Goal: Task Accomplishment & Management: Complete application form

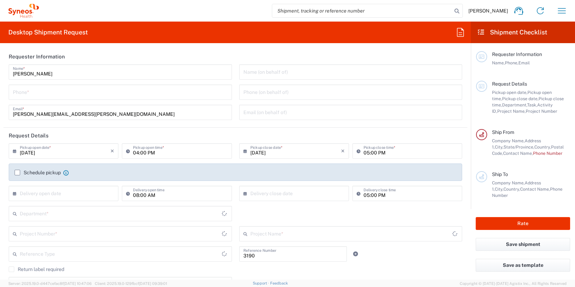
type input "Department"
type input "North Carolina"
type input "[GEOGRAPHIC_DATA]"
click at [119, 96] on input "tel" at bounding box center [120, 91] width 215 height 12
type input "[PERSON_NAME] Rsrch Grp ([GEOGRAPHIC_DATA]) In"
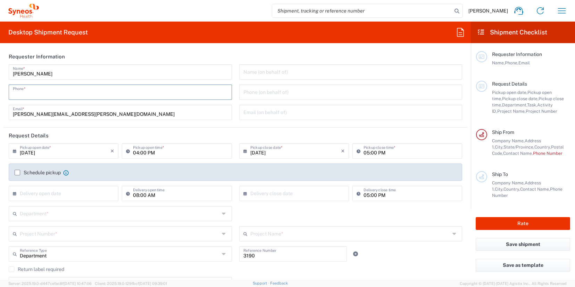
type input "3035422228"
type input "Suite 111"
type input "3035422228"
type input "[PERSON_NAME]"
type input "[STREET_ADDRESS][PERSON_NAME]"
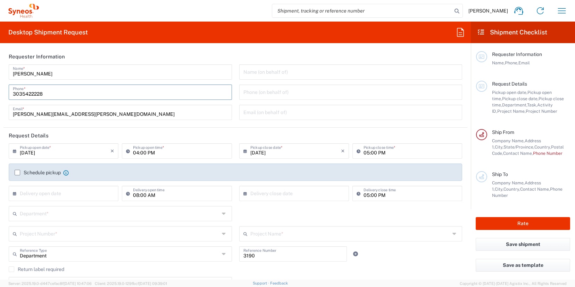
type input "Suite 111"
type input "[GEOGRAPHIC_DATA]"
type input "63110"
type input "3035422228"
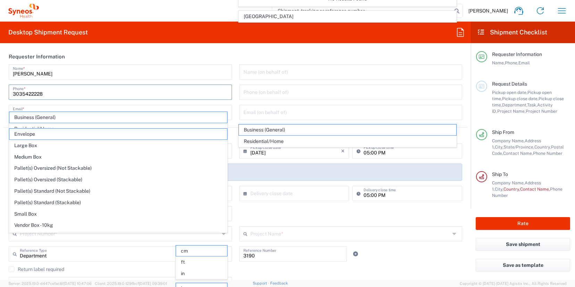
scroll to position [463, 0]
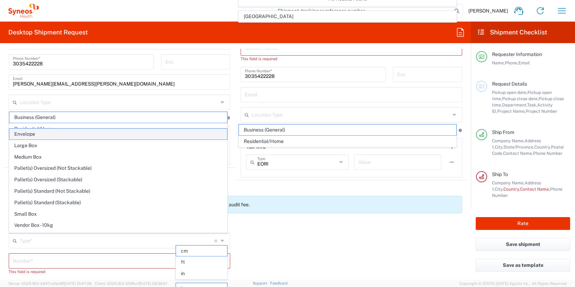
click at [112, 134] on span "Envelope" at bounding box center [118, 134] width 218 height 11
type input "[PERSON_NAME] Rsrch Grp ([GEOGRAPHIC_DATA]) In"
type input "Envelope"
type input "1"
type input "9.5"
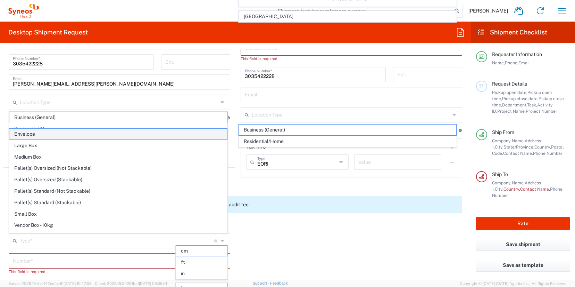
type input "12.5"
type input "0.25"
type input "in"
type input "0.45"
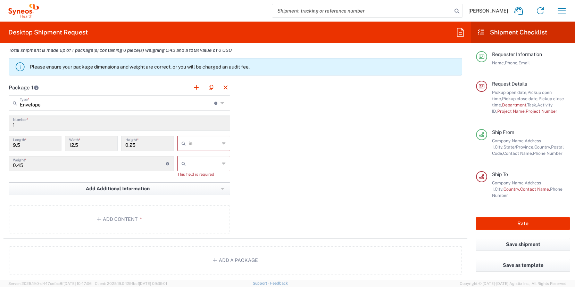
scroll to position [611, 0]
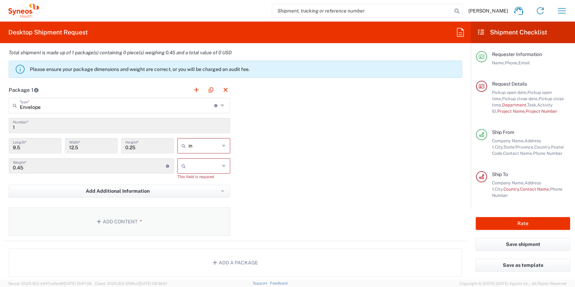
click at [139, 218] on button "Add Content *" at bounding box center [120, 221] width 222 height 28
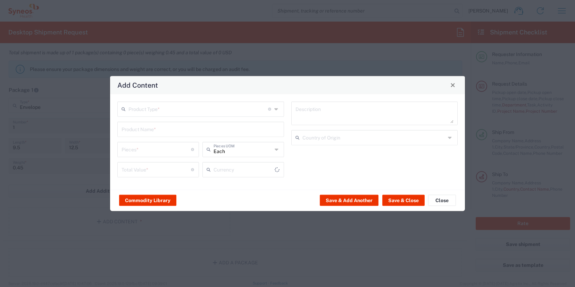
type input "US Dollar"
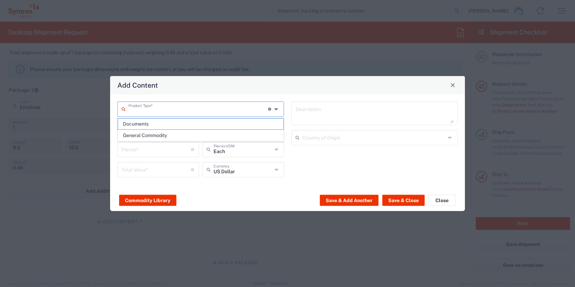
click at [154, 111] on input "text" at bounding box center [199, 108] width 140 height 12
click at [158, 123] on span "Documents" at bounding box center [200, 123] width 165 height 11
type input "Documents"
type input "1"
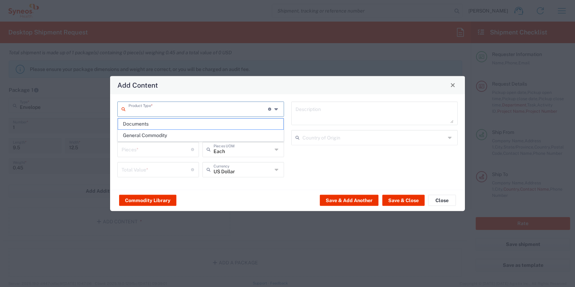
type input "1"
type textarea "Documents"
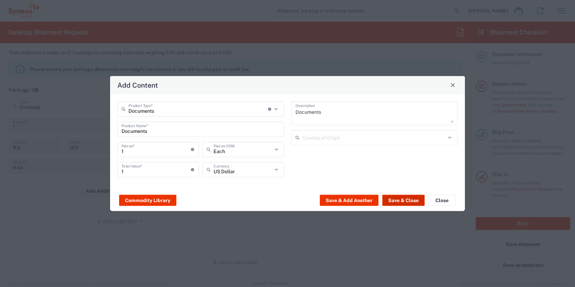
click at [410, 200] on button "Save & Close" at bounding box center [403, 200] width 42 height 11
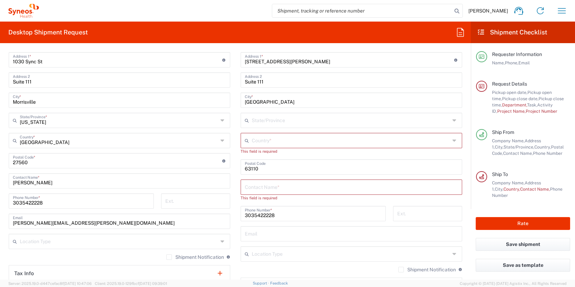
scroll to position [320, 0]
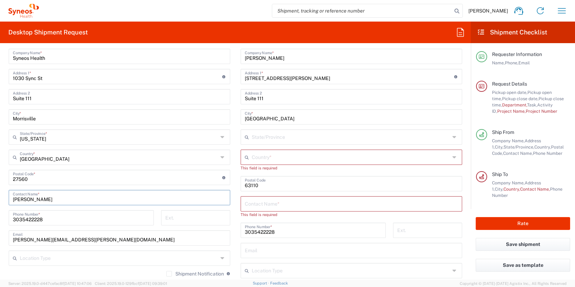
drag, startPoint x: 44, startPoint y: 200, endPoint x: -37, endPoint y: 200, distance: 80.9
click at [0, 200] on html "[PERSON_NAME] Home Shipment estimator Shipment tracking Desktop shipment reques…" at bounding box center [287, 143] width 575 height 287
type input "lisa silvestri"
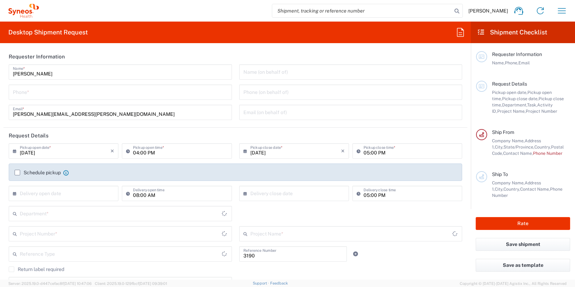
type input "Department"
type input "[US_STATE]"
type input "[GEOGRAPHIC_DATA]"
type input "[PERSON_NAME] Rsrch Grp ([GEOGRAPHIC_DATA]) In"
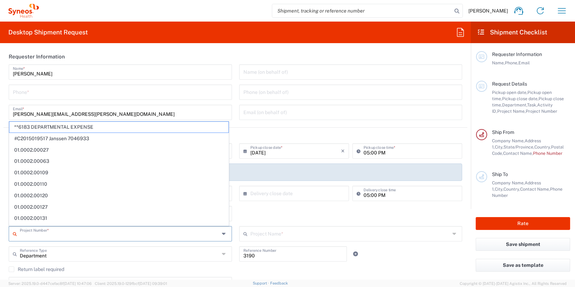
click at [60, 235] on input "text" at bounding box center [120, 233] width 200 height 12
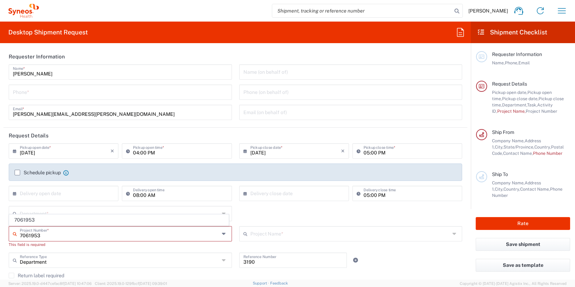
click at [57, 237] on input "7061953" at bounding box center [120, 233] width 200 height 12
click at [35, 237] on input "7061953" at bounding box center [120, 233] width 200 height 12
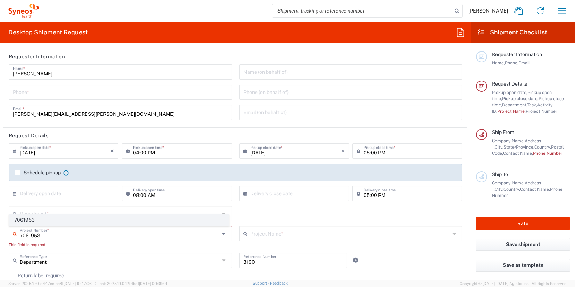
type input "7061953"
click at [33, 220] on span "7061953" at bounding box center [118, 219] width 219 height 11
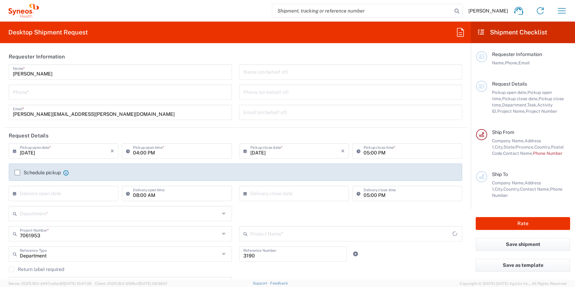
type input "802-ALX-002"
click at [35, 213] on input "text" at bounding box center [120, 213] width 200 height 12
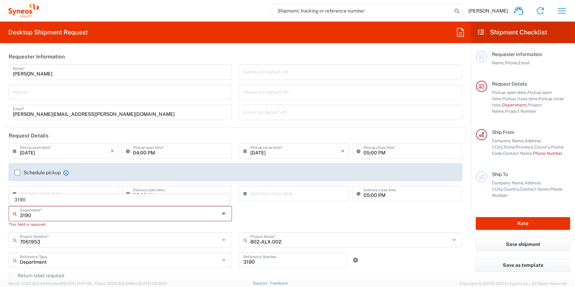
type input "3190"
click at [22, 191] on input "text" at bounding box center [65, 193] width 91 height 12
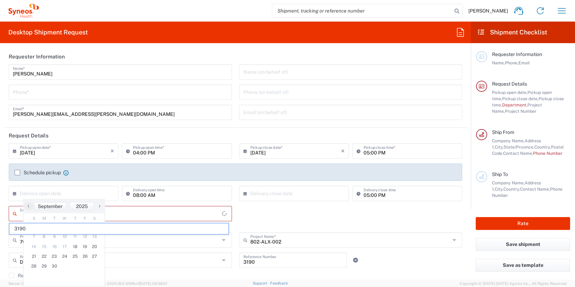
click at [161, 210] on input "text" at bounding box center [121, 213] width 202 height 12
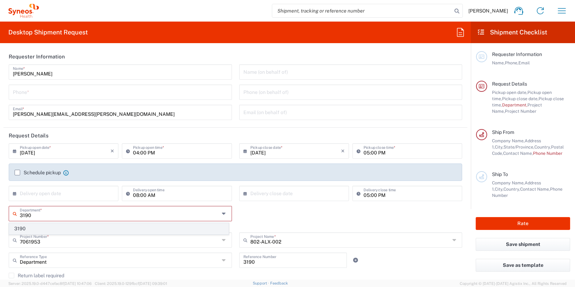
type input "3190"
click at [126, 223] on span "3190" at bounding box center [118, 228] width 219 height 11
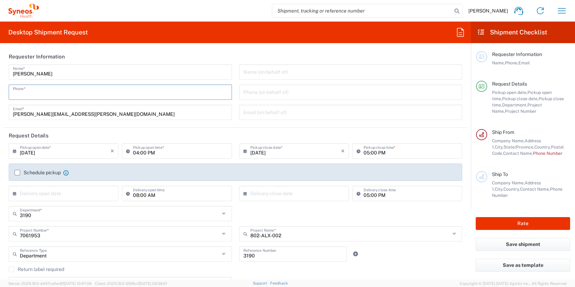
click at [50, 88] on input "tel" at bounding box center [120, 91] width 215 height 12
type input "3035422228"
type input "Suite 111"
type input "3035422228"
type input "[PERSON_NAME]"
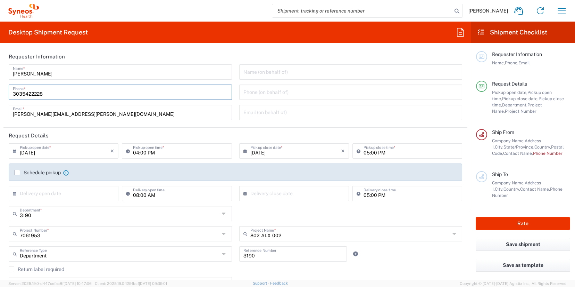
type input "[STREET_ADDRESS][PERSON_NAME]"
type input "Suite 111"
type input "[GEOGRAPHIC_DATA]"
type input "63110"
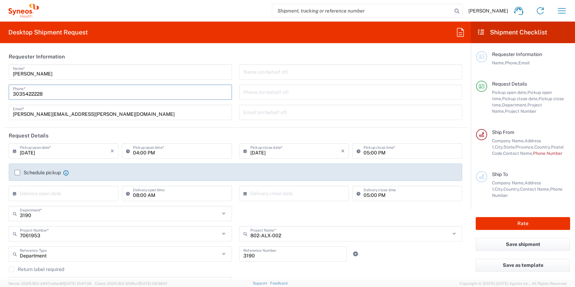
type input "3035422228"
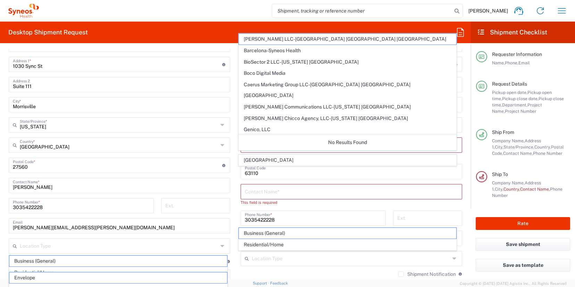
scroll to position [300, 0]
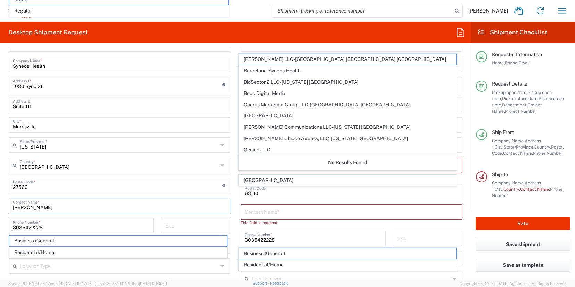
drag, startPoint x: 60, startPoint y: 205, endPoint x: -37, endPoint y: 206, distance: 96.9
click at [0, 206] on html "[PERSON_NAME] Home Shipment estimator Shipment tracking Desktop shipment reques…" at bounding box center [287, 143] width 575 height 287
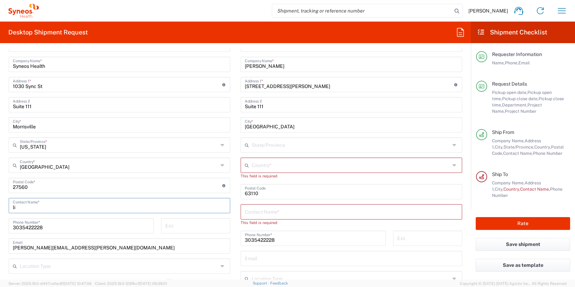
type input "l"
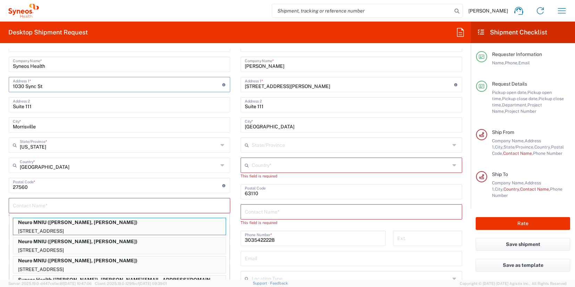
drag, startPoint x: 47, startPoint y: 85, endPoint x: 10, endPoint y: 82, distance: 36.9
click at [10, 82] on div "1030 Sync St Address 1 * For cross streets use street names with '&' or 'and' i…" at bounding box center [120, 84] width 222 height 15
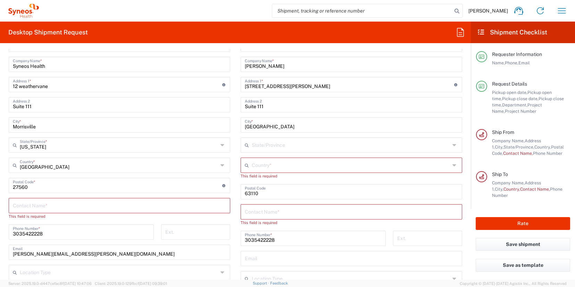
click at [37, 84] on input "12 weathervane" at bounding box center [117, 84] width 209 height 12
paste input "Weathervane Way"
type input "[STREET_ADDRESS]"
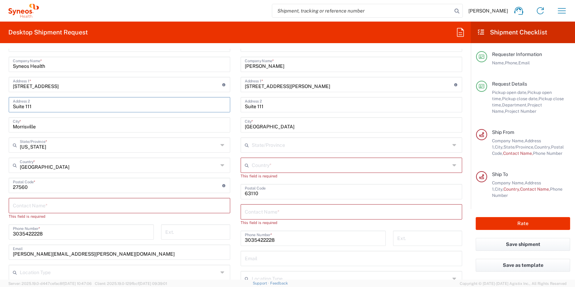
drag, startPoint x: 38, startPoint y: 105, endPoint x: -16, endPoint y: 106, distance: 53.2
click at [0, 106] on html "[PERSON_NAME] Home Shipment estimator Shipment tracking Desktop shipment reques…" at bounding box center [287, 143] width 575 height 287
click at [28, 127] on input "Morrisville" at bounding box center [119, 124] width 213 height 12
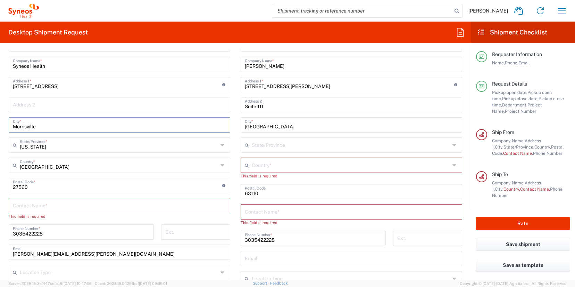
paste input "WARWICK"
type input "WARWICK"
click at [30, 187] on input "undefined" at bounding box center [117, 185] width 209 height 12
drag, startPoint x: 30, startPoint y: 187, endPoint x: 21, endPoint y: 187, distance: 9.0
click at [21, 187] on input "undefined" at bounding box center [117, 185] width 209 height 12
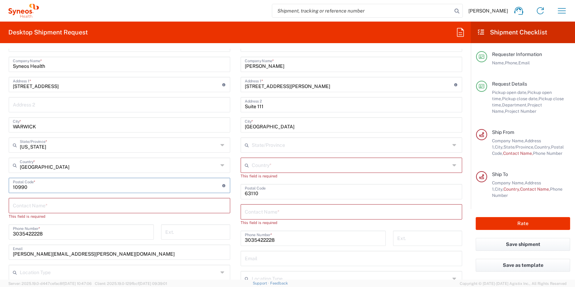
type input "10990"
click at [33, 205] on input "text" at bounding box center [119, 205] width 213 height 12
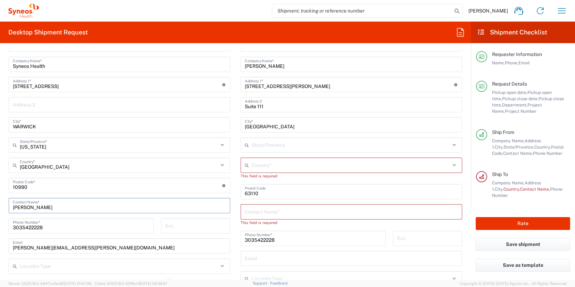
type input "[PERSON_NAME]"
click at [39, 227] on input "3035422228" at bounding box center [81, 225] width 137 height 12
paste input "8452164746"
type input "8452164746"
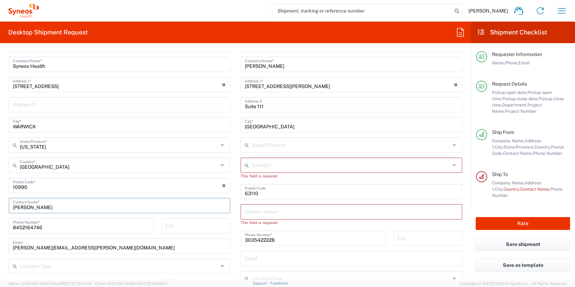
drag, startPoint x: 45, startPoint y: 206, endPoint x: -2, endPoint y: 202, distance: 46.7
click at [0, 202] on html "[PERSON_NAME] Home Shipment estimator Shipment tracking Desktop shipment reques…" at bounding box center [287, 143] width 575 height 287
drag, startPoint x: 40, startPoint y: 247, endPoint x: 2, endPoint y: 242, distance: 38.2
click at [2, 242] on form "Requester Information [PERSON_NAME] Name * [PHONE_NUMBER] Phone * [PERSON_NAME]…" at bounding box center [235, 164] width 471 height 231
type input "[PERSON_NAME][EMAIL_ADDRESS][PERSON_NAME][DOMAIN_NAME]"
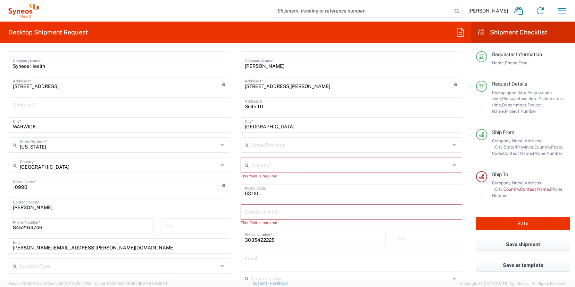
click at [221, 147] on icon at bounding box center [224, 144] width 6 height 11
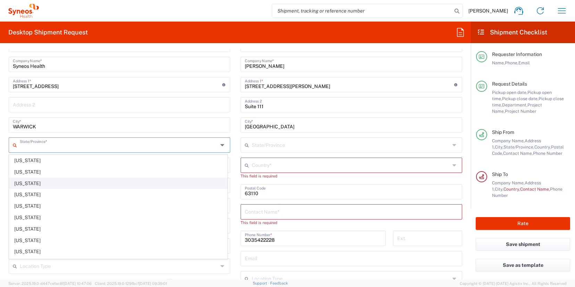
scroll to position [388, 0]
click at [45, 184] on span "[US_STATE]" at bounding box center [118, 181] width 218 height 11
type input "[US_STATE]"
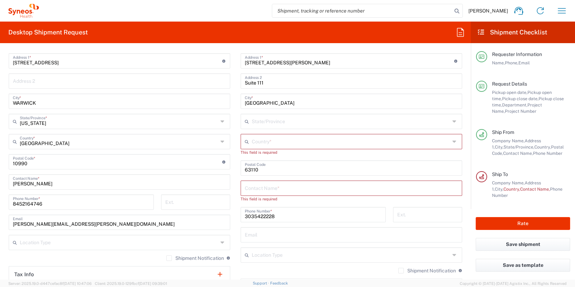
scroll to position [344, 0]
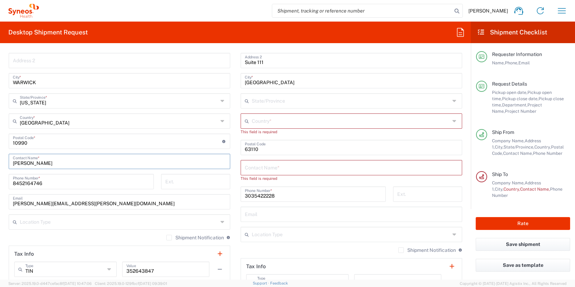
drag, startPoint x: 54, startPoint y: 164, endPoint x: -29, endPoint y: 164, distance: 83.0
click at [0, 164] on html "[PERSON_NAME] Home Shipment estimator Shipment tracking Desktop shipment reques…" at bounding box center [287, 143] width 575 height 287
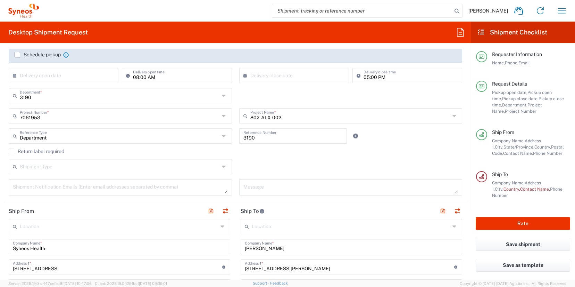
scroll to position [0, 0]
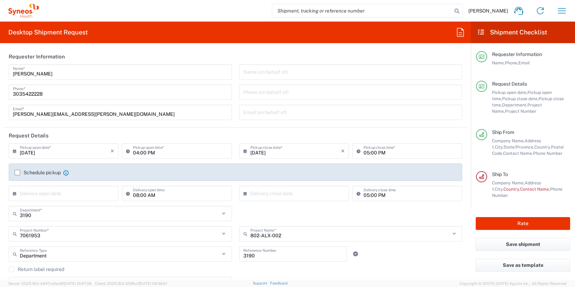
click at [274, 74] on input "text" at bounding box center [351, 71] width 215 height 12
paste input "[PERSON_NAME]"
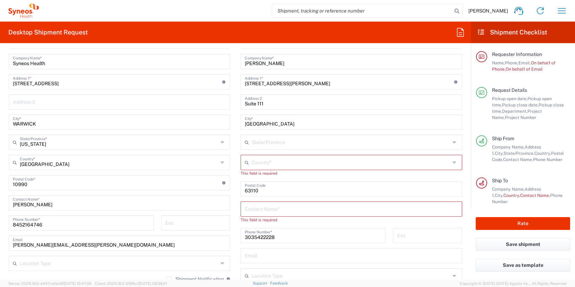
scroll to position [316, 0]
type input "[PERSON_NAME]"
drag, startPoint x: 104, startPoint y: 244, endPoint x: -37, endPoint y: 231, distance: 141.7
click at [0, 231] on html "[PERSON_NAME] Home Shipment estimator Shipment tracking Desktop shipment reques…" at bounding box center [287, 143] width 575 height 287
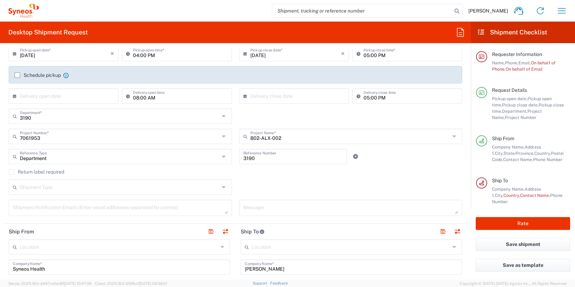
scroll to position [0, 0]
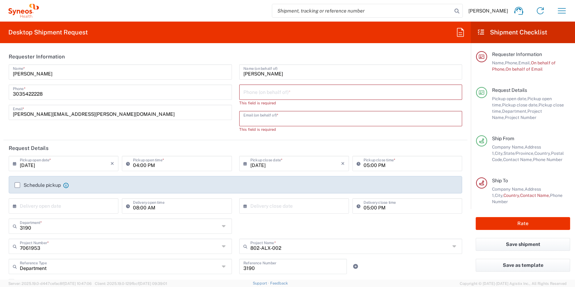
click at [270, 115] on input "text" at bounding box center [351, 118] width 215 height 12
paste input "[PERSON_NAME][EMAIL_ADDRESS][PERSON_NAME][DOMAIN_NAME]"
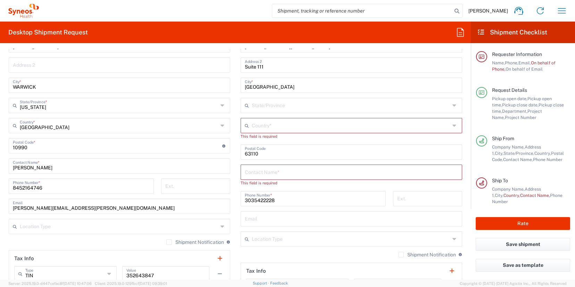
scroll to position [358, 0]
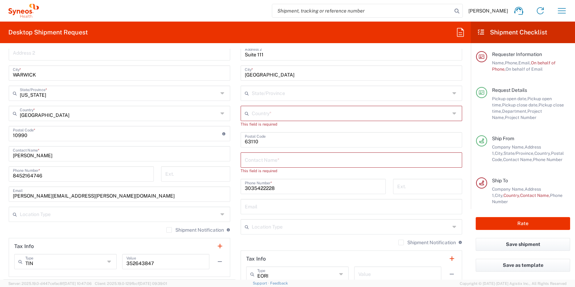
type input "[PERSON_NAME][EMAIL_ADDRESS][PERSON_NAME][DOMAIN_NAME]"
click at [33, 176] on input "8452164746" at bounding box center [81, 173] width 137 height 12
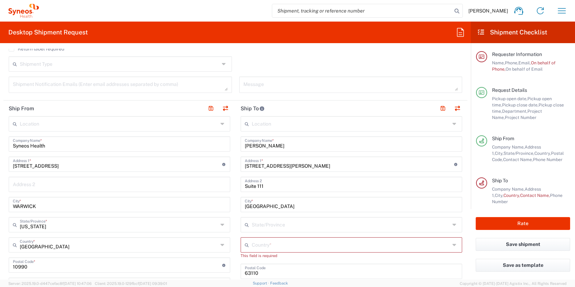
scroll to position [0, 0]
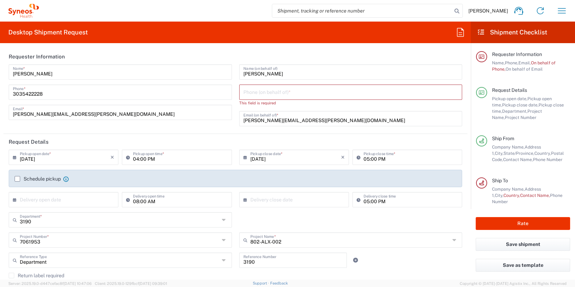
click at [290, 96] on input "tel" at bounding box center [351, 91] width 215 height 12
paste input "8452164746"
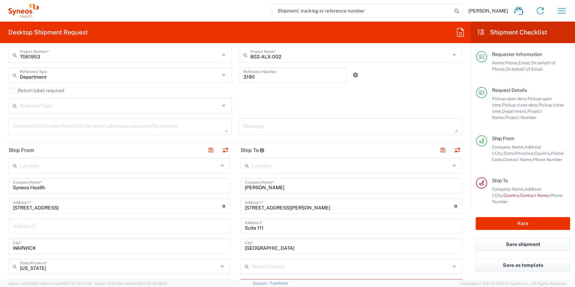
type input "8452164746"
click at [391, 131] on textarea at bounding box center [351, 126] width 215 height 12
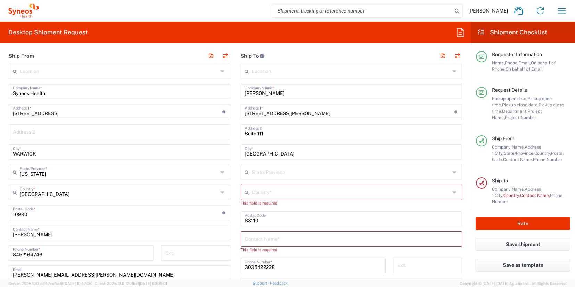
scroll to position [275, 0]
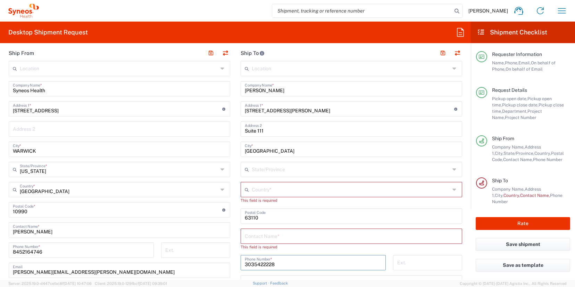
drag, startPoint x: 273, startPoint y: 263, endPoint x: 223, endPoint y: 264, distance: 50.4
click at [223, 264] on div "Ship From Location [PERSON_NAME] LLC-[GEOGRAPHIC_DATA] [GEOGRAPHIC_DATA] [GEOGR…" at bounding box center [235, 206] width 464 height 323
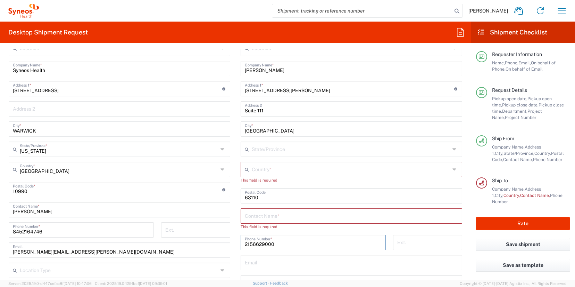
scroll to position [298, 0]
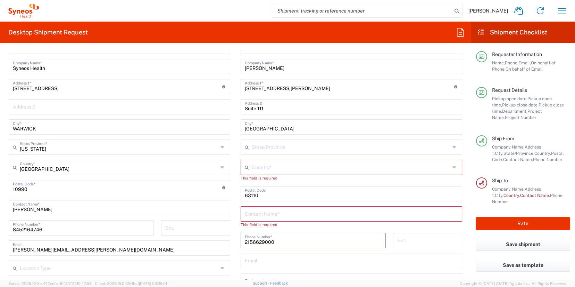
type input "2156629000"
drag, startPoint x: 256, startPoint y: 195, endPoint x: 223, endPoint y: 195, distance: 33.0
click at [223, 195] on div "Ship From Location [PERSON_NAME] LLC-[GEOGRAPHIC_DATA] [GEOGRAPHIC_DATA] [GEOGR…" at bounding box center [235, 184] width 464 height 323
type input "19104"
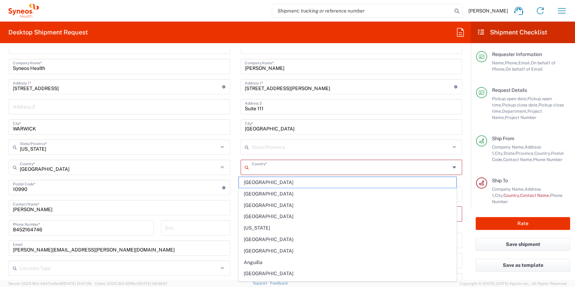
click at [321, 169] on input "text" at bounding box center [351, 166] width 198 height 12
type input "[GEOGRAPHIC_DATA]"
type input "Apt 208"
type input "[US_STATE]"
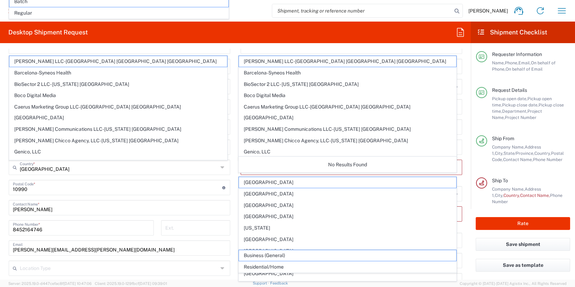
click at [236, 177] on main "Location [PERSON_NAME] LLC-[GEOGRAPHIC_DATA] [GEOGRAPHIC_DATA] [GEOGRAPHIC_DATA…" at bounding box center [352, 191] width 232 height 304
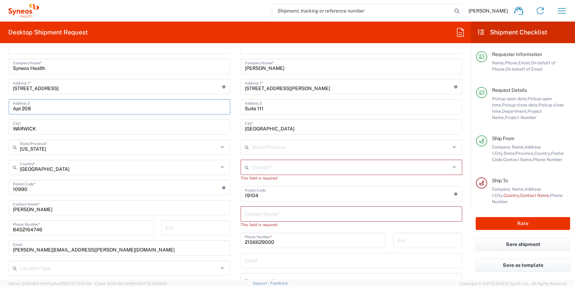
drag, startPoint x: 5, startPoint y: 107, endPoint x: -37, endPoint y: 107, distance: 41.7
click at [0, 107] on html "[PERSON_NAME] Home Shipment estimator Shipment tracking Desktop shipment reques…" at bounding box center [287, 143] width 575 height 287
click at [267, 215] on input "text" at bounding box center [351, 213] width 213 height 12
type input "[PERSON_NAME]"
drag, startPoint x: 276, startPoint y: 69, endPoint x: 227, endPoint y: 69, distance: 49.0
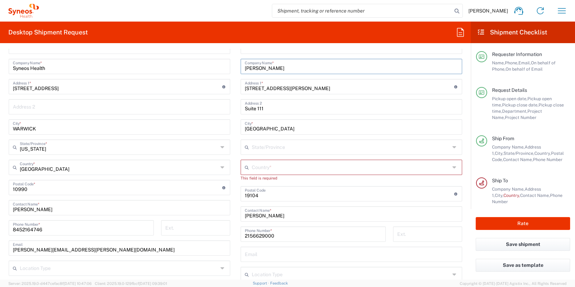
click at [227, 69] on div "Ship From Location [PERSON_NAME] LLC-[GEOGRAPHIC_DATA] [GEOGRAPHIC_DATA] [GEOGR…" at bounding box center [235, 181] width 464 height 316
type input "[GEOGRAPHIC_DATA]"
drag, startPoint x: 315, startPoint y: 87, endPoint x: 235, endPoint y: 90, distance: 79.6
click at [236, 90] on main "Location [PERSON_NAME] LLC-[GEOGRAPHIC_DATA] [GEOGRAPHIC_DATA] [GEOGRAPHIC_DATA…" at bounding box center [352, 188] width 232 height 298
type input "[STREET_ADDRESS]"
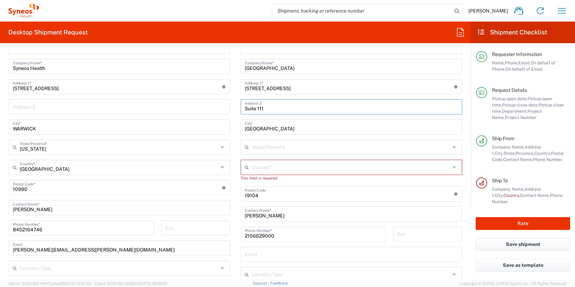
drag, startPoint x: 279, startPoint y: 109, endPoint x: 221, endPoint y: 109, distance: 57.7
click at [221, 109] on div "Ship From Location [PERSON_NAME] LLC-[GEOGRAPHIC_DATA] [GEOGRAPHIC_DATA] [GEOGR…" at bounding box center [235, 181] width 464 height 316
click at [453, 168] on icon at bounding box center [456, 167] width 6 height 11
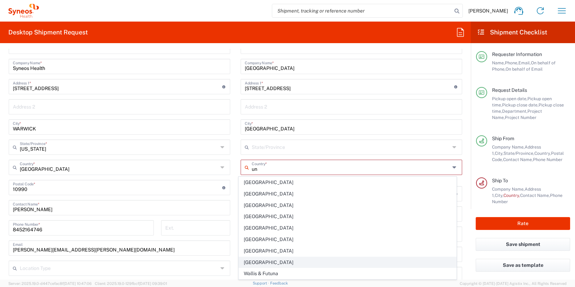
click at [252, 259] on span "[GEOGRAPHIC_DATA]" at bounding box center [348, 262] width 218 height 11
type input "[GEOGRAPHIC_DATA]"
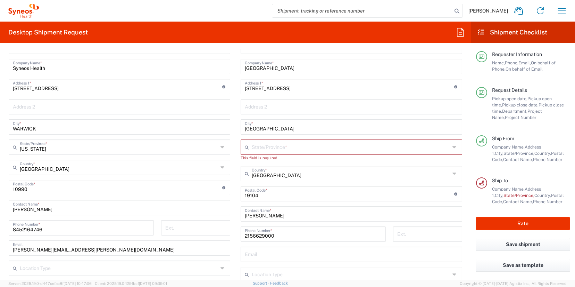
click at [453, 148] on icon at bounding box center [456, 146] width 6 height 11
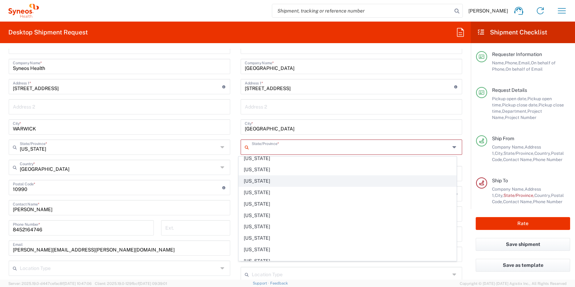
scroll to position [468, 0]
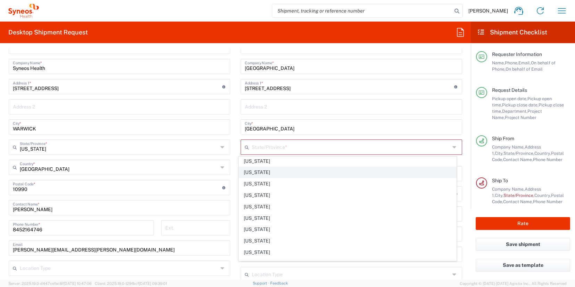
click at [264, 173] on span "[US_STATE]" at bounding box center [348, 172] width 218 height 11
type input "[US_STATE]"
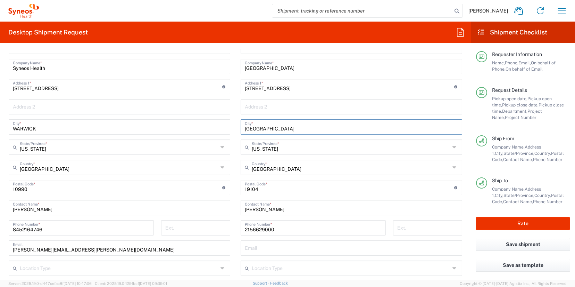
drag, startPoint x: 264, startPoint y: 127, endPoint x: 235, endPoint y: 127, distance: 28.8
click at [236, 127] on main "Location [PERSON_NAME] LLC-[GEOGRAPHIC_DATA] [GEOGRAPHIC_DATA] [GEOGRAPHIC_DATA…" at bounding box center [352, 185] width 232 height 292
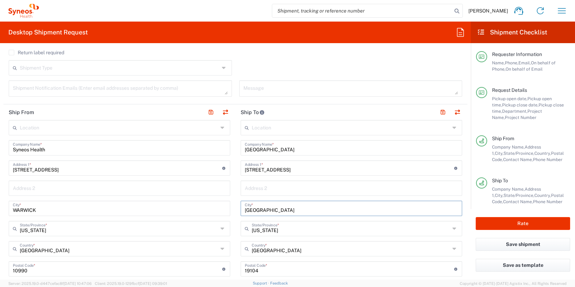
scroll to position [216, 0]
type input "[GEOGRAPHIC_DATA]"
click at [206, 115] on button "button" at bounding box center [211, 113] width 10 height 10
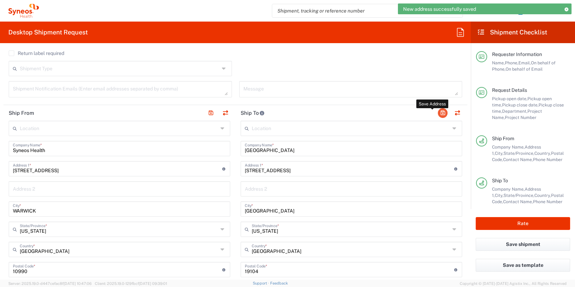
click at [438, 112] on button "button" at bounding box center [443, 113] width 10 height 10
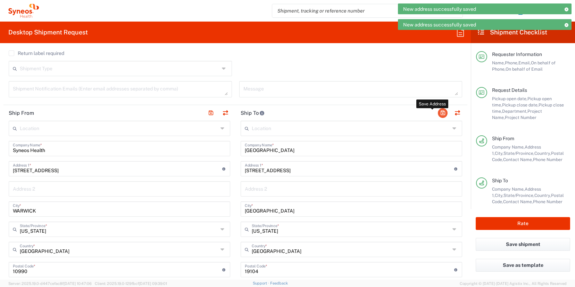
click at [438, 112] on button "button" at bounding box center [443, 113] width 10 height 10
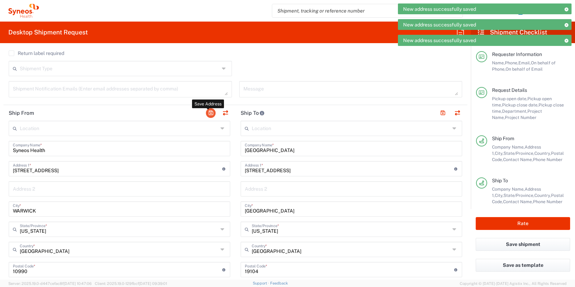
click at [211, 115] on button "button" at bounding box center [211, 113] width 10 height 10
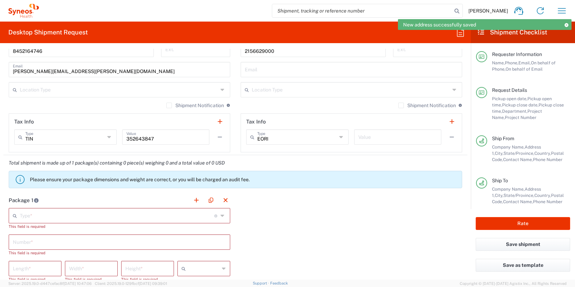
scroll to position [547, 0]
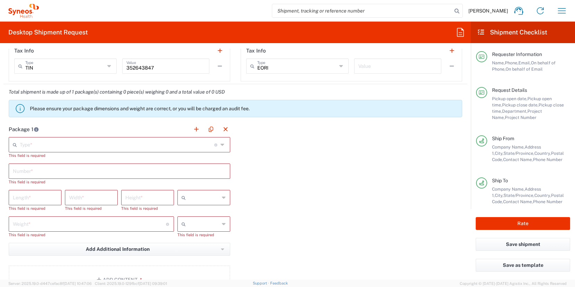
click at [169, 142] on input "text" at bounding box center [117, 144] width 195 height 12
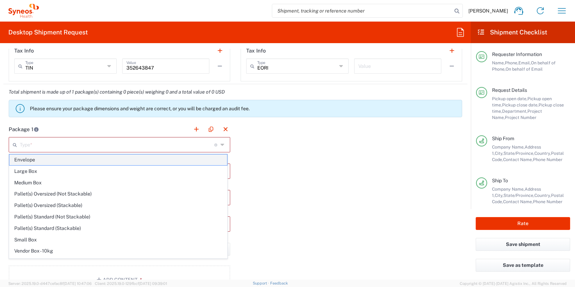
click at [105, 162] on span "Envelope" at bounding box center [118, 159] width 218 height 11
type input "Envelope"
type input "1"
type input "9.5"
type input "12.5"
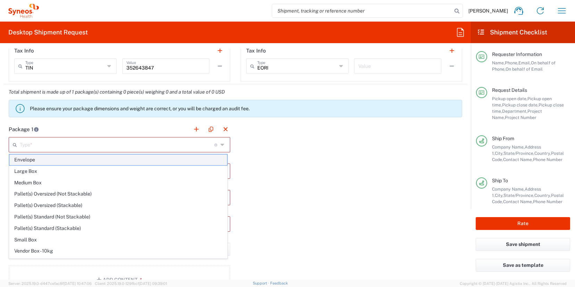
type input "0.25"
type input "in"
type input "0.45"
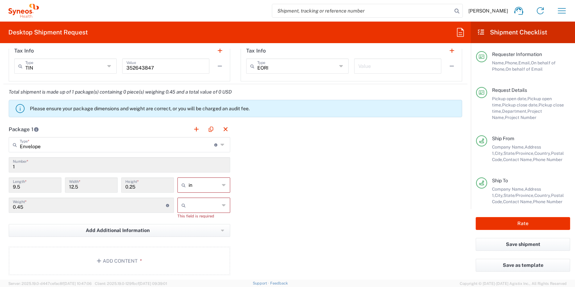
click at [191, 208] on input "text" at bounding box center [204, 204] width 31 height 11
click at [198, 234] on span "lbs" at bounding box center [201, 231] width 51 height 11
type input "lbs"
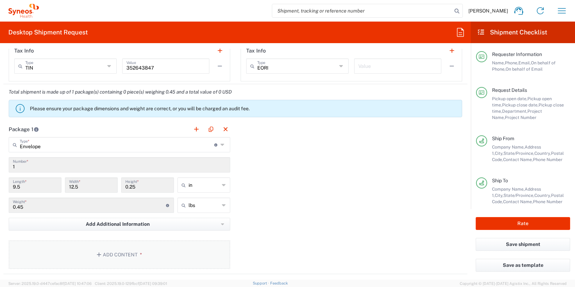
click at [157, 261] on button "Add Content *" at bounding box center [120, 254] width 222 height 28
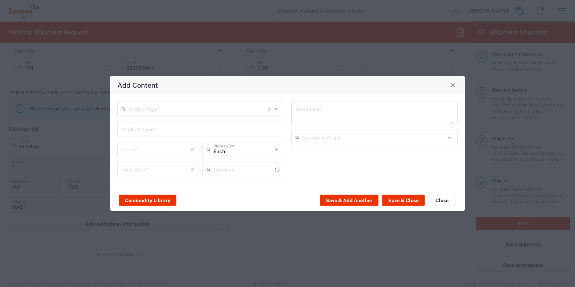
type input "US Dollar"
click at [172, 109] on input "text" at bounding box center [199, 108] width 140 height 12
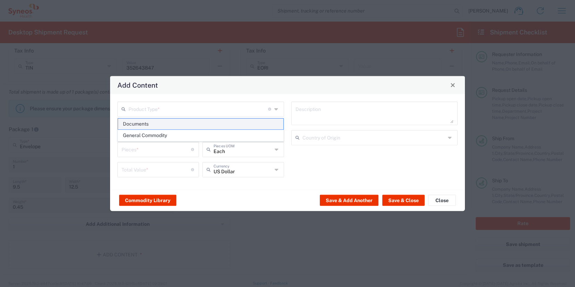
click at [157, 123] on span "Documents" at bounding box center [200, 123] width 165 height 11
type input "Documents"
type input "1"
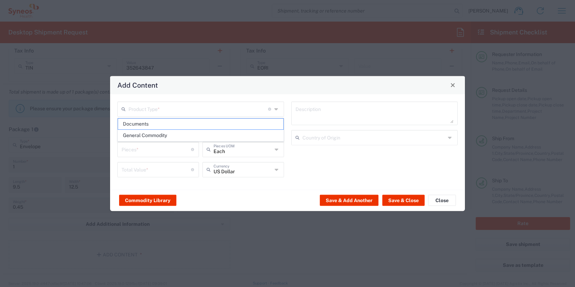
type textarea "Documents"
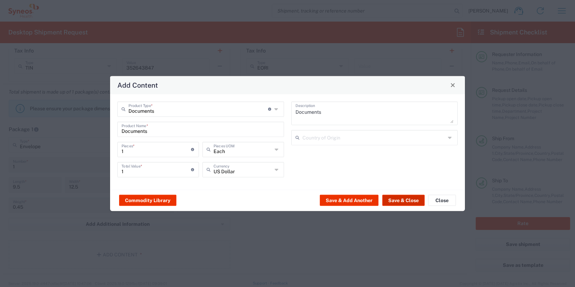
click at [413, 203] on button "Save & Close" at bounding box center [403, 200] width 42 height 11
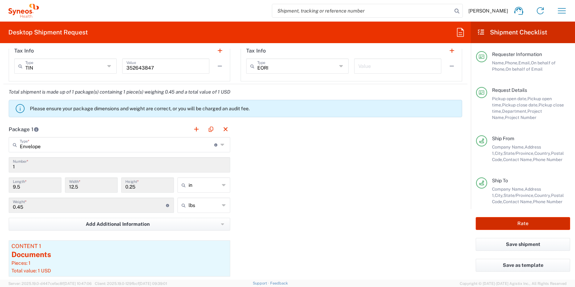
click at [518, 220] on button "Rate" at bounding box center [523, 223] width 94 height 13
type input "7061953"
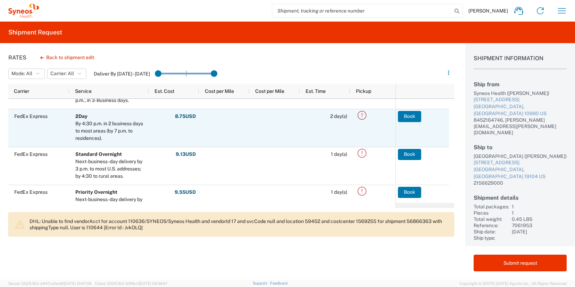
scroll to position [27, 0]
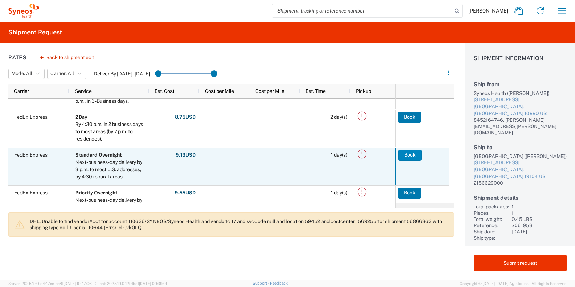
click at [404, 156] on button "Book" at bounding box center [409, 154] width 23 height 11
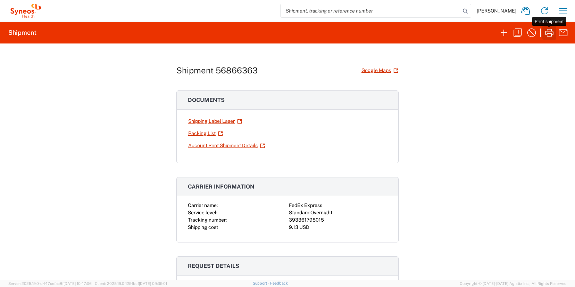
click at [551, 34] on icon "button" at bounding box center [549, 32] width 11 height 11
